Goal: Task Accomplishment & Management: Use online tool/utility

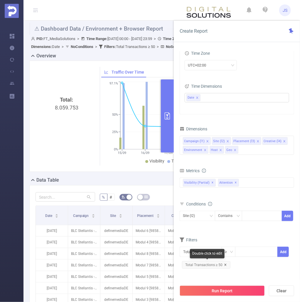
click at [225, 264] on icon "icon: close" at bounding box center [226, 264] width 2 height 2
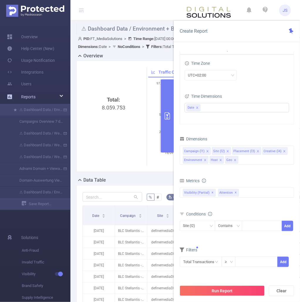
click at [39, 98] on div "Reports" at bounding box center [35, 97] width 71 height 12
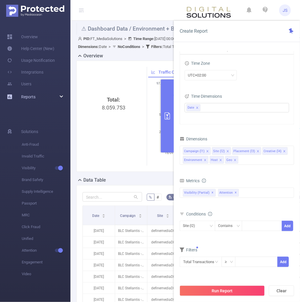
click at [33, 97] on span "Reports" at bounding box center [28, 96] width 14 height 5
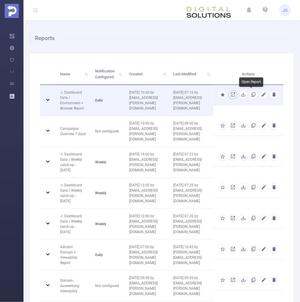
click at [236, 94] on link "button" at bounding box center [234, 96] width 6 height 4
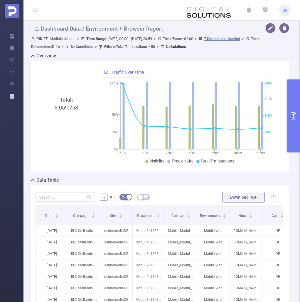
click at [292, 115] on icon "primary" at bounding box center [293, 115] width 7 height 7
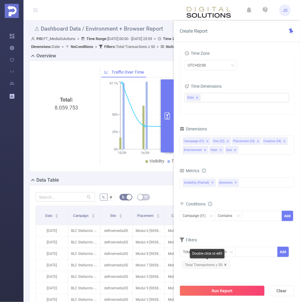
click at [225, 264] on icon "icon: close" at bounding box center [226, 264] width 2 height 2
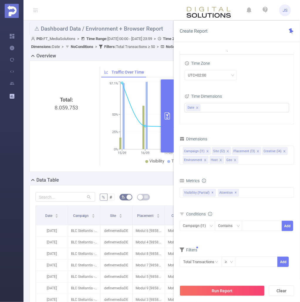
click at [263, 79] on div "UTC+02:00" at bounding box center [237, 75] width 105 height 10
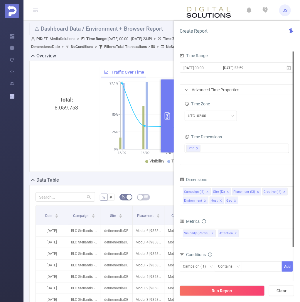
click at [223, 73] on div "[DATE] 00:00 _ [DATE] 23:59" at bounding box center [237, 68] width 115 height 14
click at [228, 69] on input "[DATE] 23:59" at bounding box center [247, 68] width 48 height 8
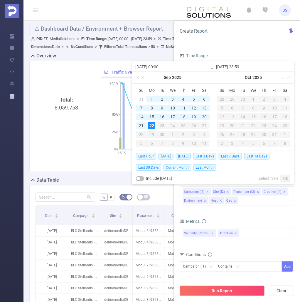
click at [181, 166] on span "Current Month" at bounding box center [178, 167] width 28 height 6
type input "[DATE] 00:00"
type input "[DATE] 11:59"
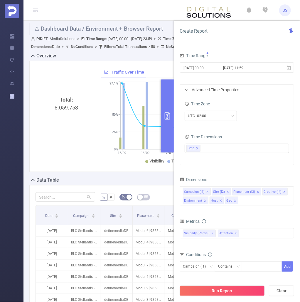
click at [256, 126] on div "Time Zone UTC+02:00 Time Dimensions Date" at bounding box center [237, 130] width 114 height 70
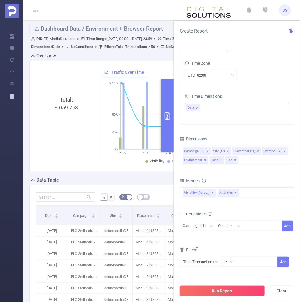
click at [246, 288] on button "Run Report" at bounding box center [222, 290] width 85 height 11
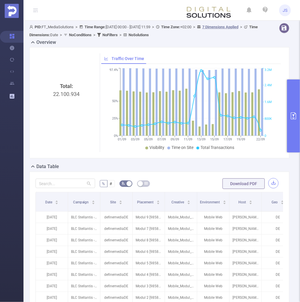
click at [273, 183] on button "button" at bounding box center [274, 183] width 10 height 10
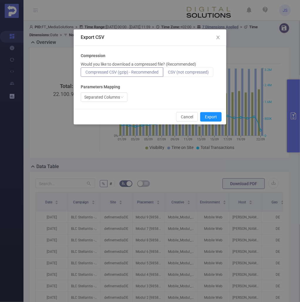
click at [185, 74] on span "CSV (not compressed)" at bounding box center [188, 72] width 41 height 5
click at [168, 74] on input "CSV (not compressed)" at bounding box center [168, 74] width 0 height 0
click at [212, 118] on button "Export" at bounding box center [211, 116] width 21 height 9
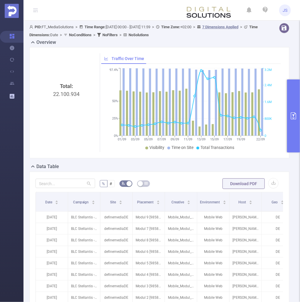
click at [291, 115] on icon "primary" at bounding box center [293, 115] width 7 height 7
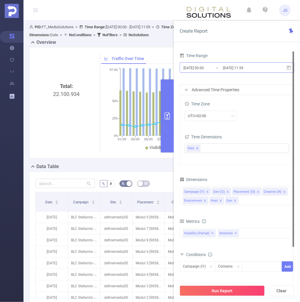
click at [235, 69] on input "[DATE] 11:59" at bounding box center [247, 68] width 48 height 8
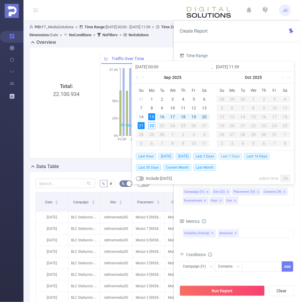
click at [236, 156] on span "Last 7 Days" at bounding box center [230, 156] width 23 height 6
type input "[DATE] 00:00"
type input "[DATE] 23:59"
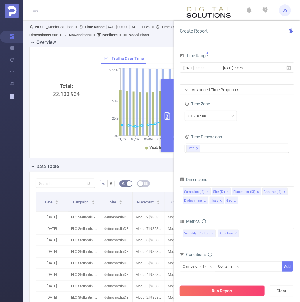
click at [251, 291] on button "Run Report" at bounding box center [222, 290] width 85 height 11
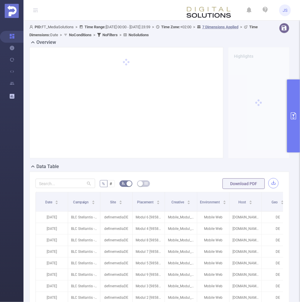
click at [274, 184] on button "button" at bounding box center [274, 183] width 10 height 10
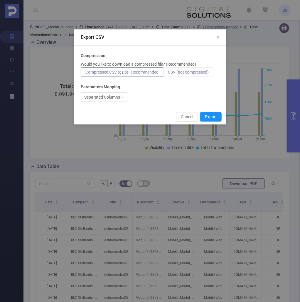
click at [184, 72] on span "CSV (not compressed)" at bounding box center [188, 72] width 41 height 5
click at [168, 74] on input "CSV (not compressed)" at bounding box center [168, 74] width 0 height 0
click at [208, 118] on button "Export" at bounding box center [211, 116] width 21 height 9
